Goal: Obtain resource: Download file/media

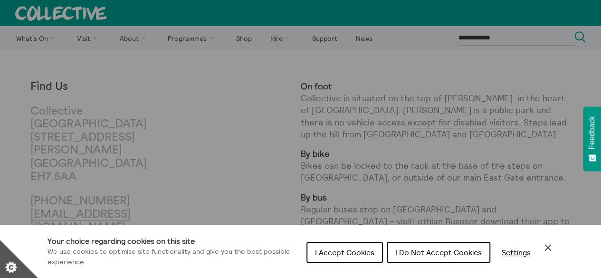
click at [360, 254] on span "I Accept Cookies" at bounding box center [344, 253] width 59 height 10
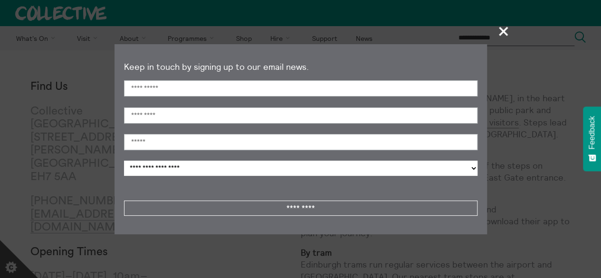
click at [505, 28] on span "+" at bounding box center [504, 31] width 28 height 28
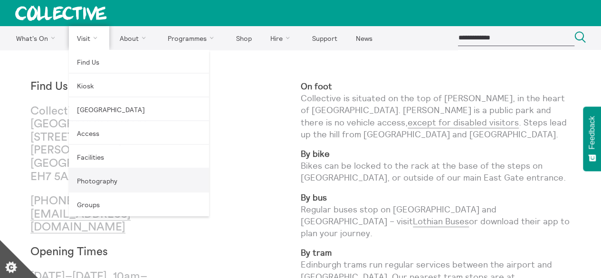
click at [88, 180] on link "Photography" at bounding box center [139, 181] width 140 height 24
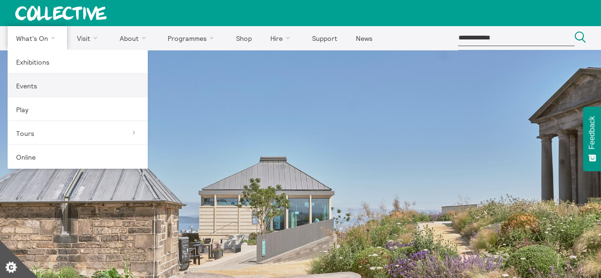
click at [30, 85] on link "Events" at bounding box center [78, 86] width 140 height 24
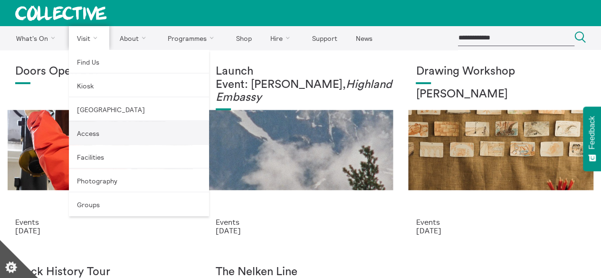
click at [93, 133] on link "Access" at bounding box center [139, 133] width 140 height 24
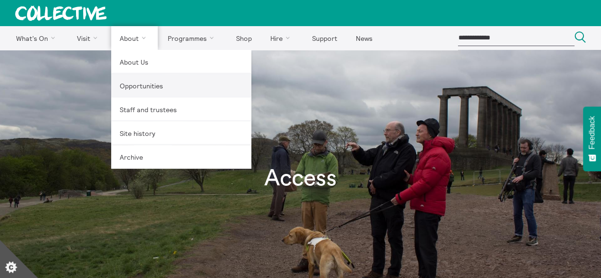
click at [137, 88] on link "Opportunities" at bounding box center [181, 86] width 140 height 24
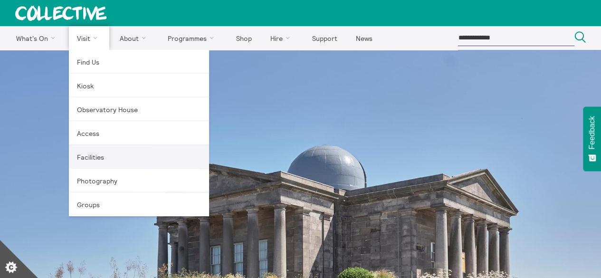
click at [89, 153] on link "Facilities" at bounding box center [139, 157] width 140 height 24
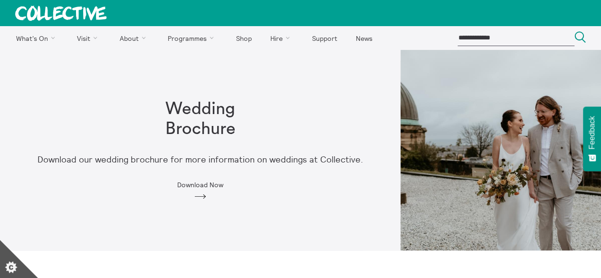
click at [198, 190] on div "Wedding Brochure Download our wedding brochure for more information on weddings…" at bounding box center [200, 150] width 365 height 132
